Goal: Transaction & Acquisition: Purchase product/service

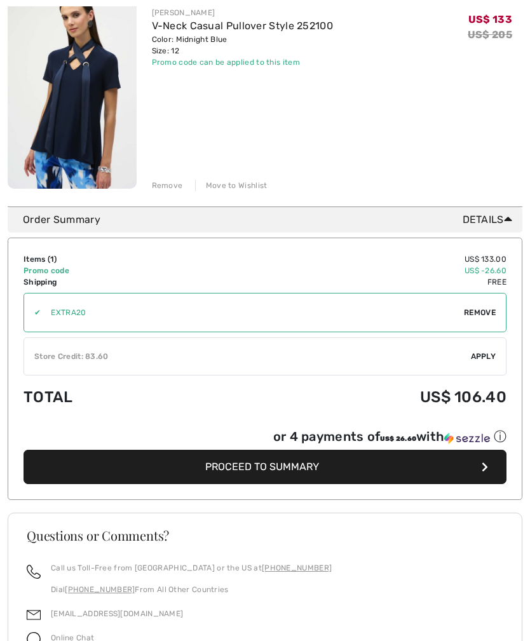
scroll to position [191, 0]
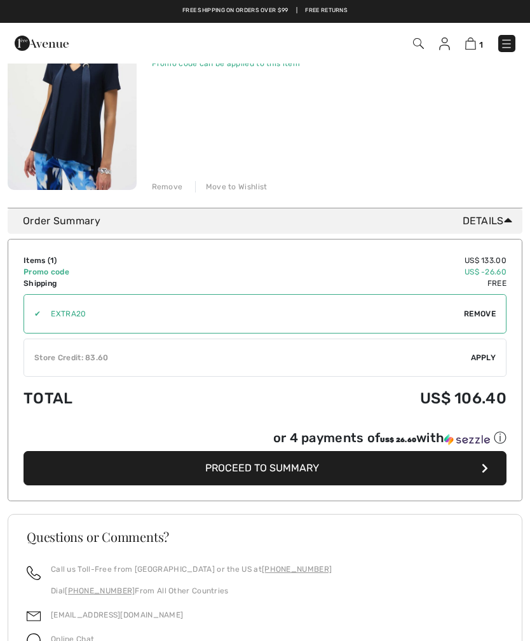
click at [489, 358] on span "Apply" at bounding box center [483, 357] width 25 height 11
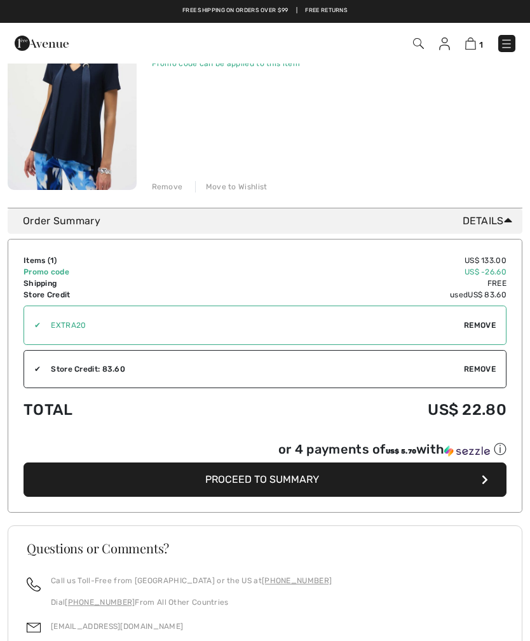
click at [252, 473] on button "Proceed to Summary" at bounding box center [265, 480] width 483 height 34
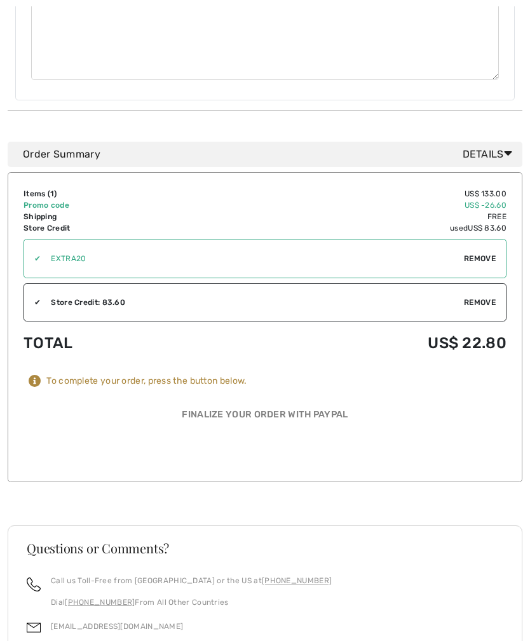
scroll to position [608, 0]
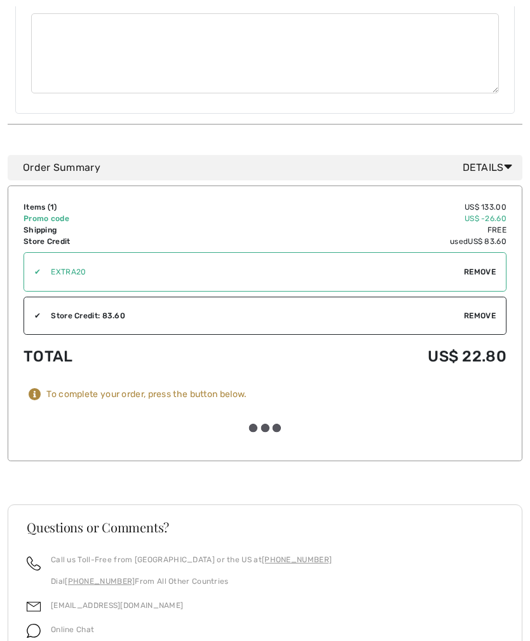
click at [269, 411] on div at bounding box center [265, 428] width 483 height 34
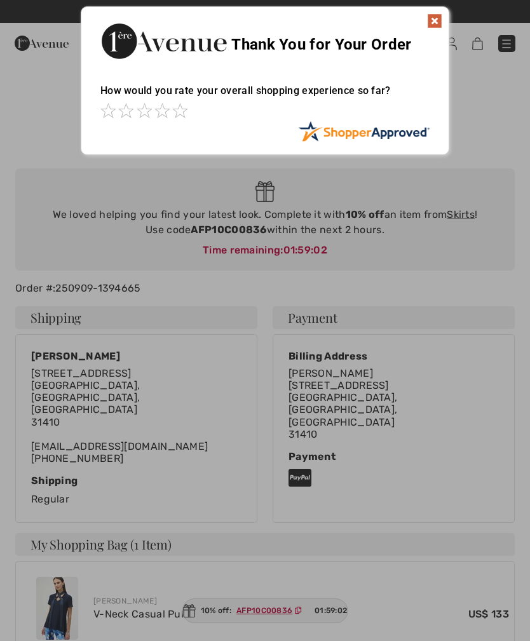
click at [446, 17] on div "Thank You for Your Order" at bounding box center [264, 39] width 367 height 65
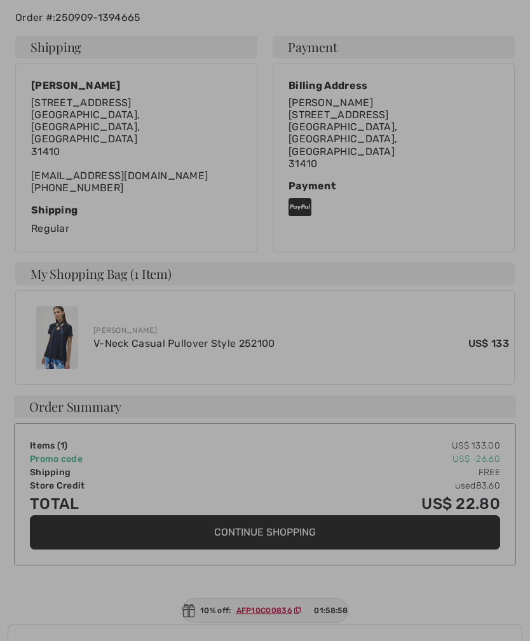
scroll to position [291, 0]
